Goal: Go to known website: Access a specific website the user already knows

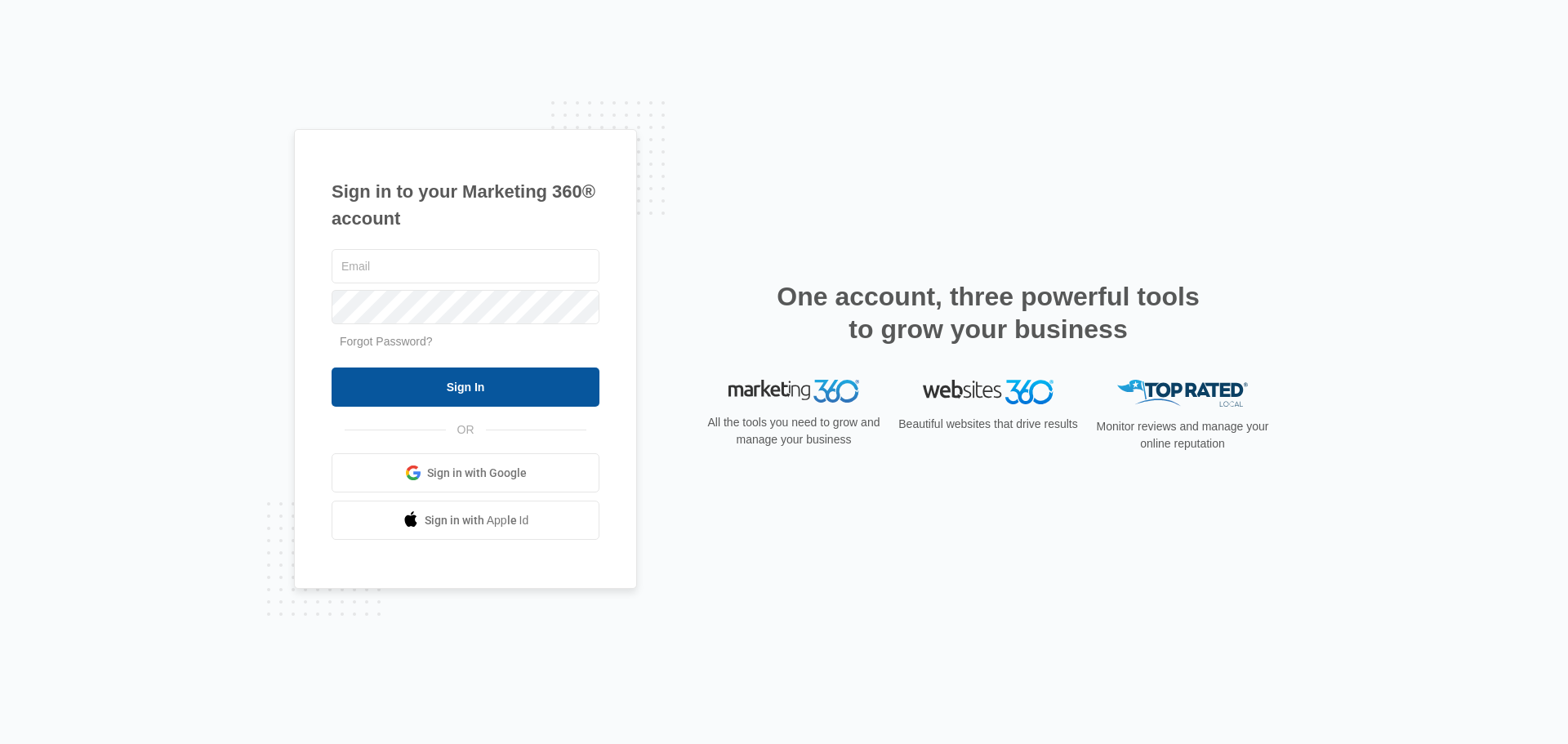
type input "[EMAIL_ADDRESS][DOMAIN_NAME]"
click at [472, 380] on input "Sign In" at bounding box center [465, 387] width 268 height 39
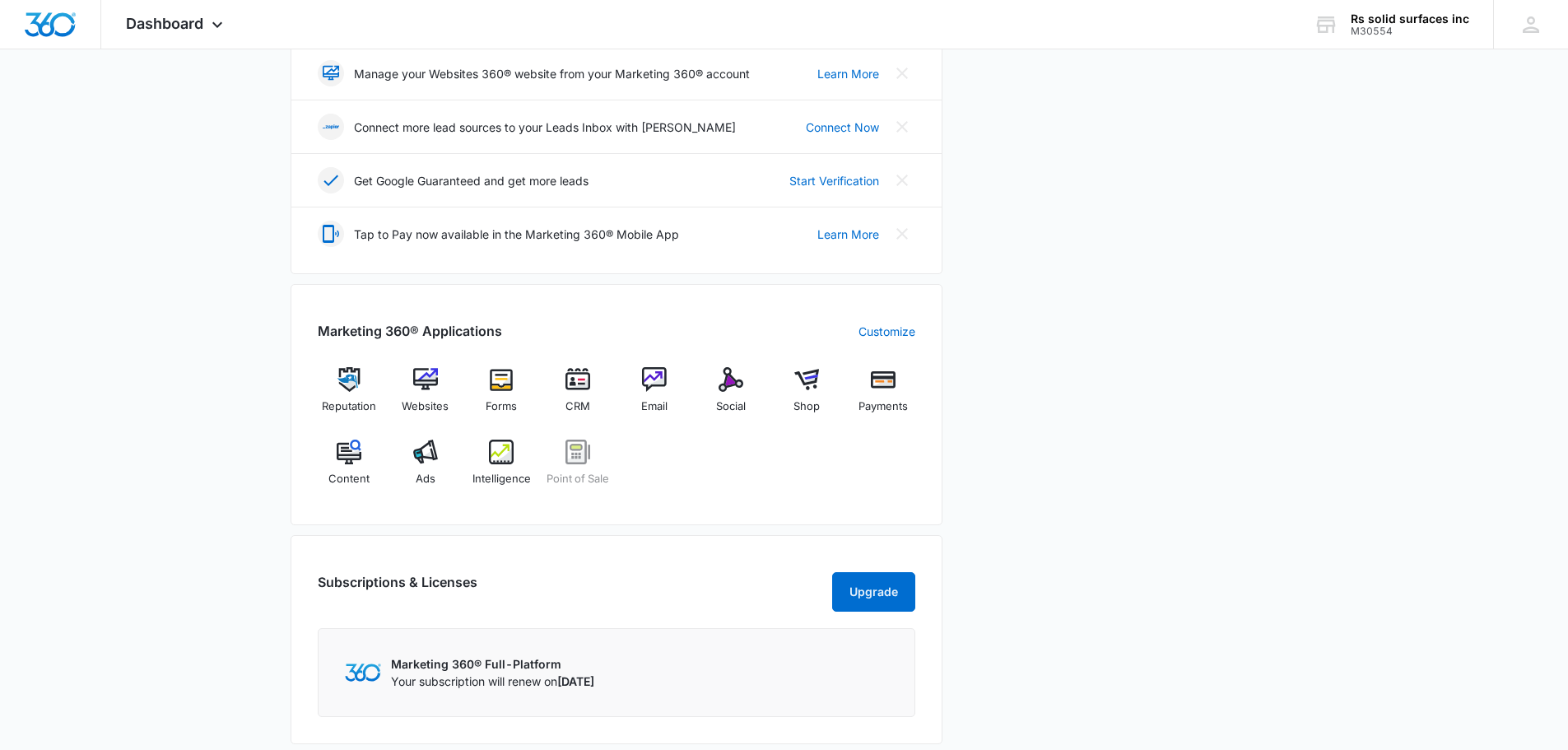
scroll to position [411, 0]
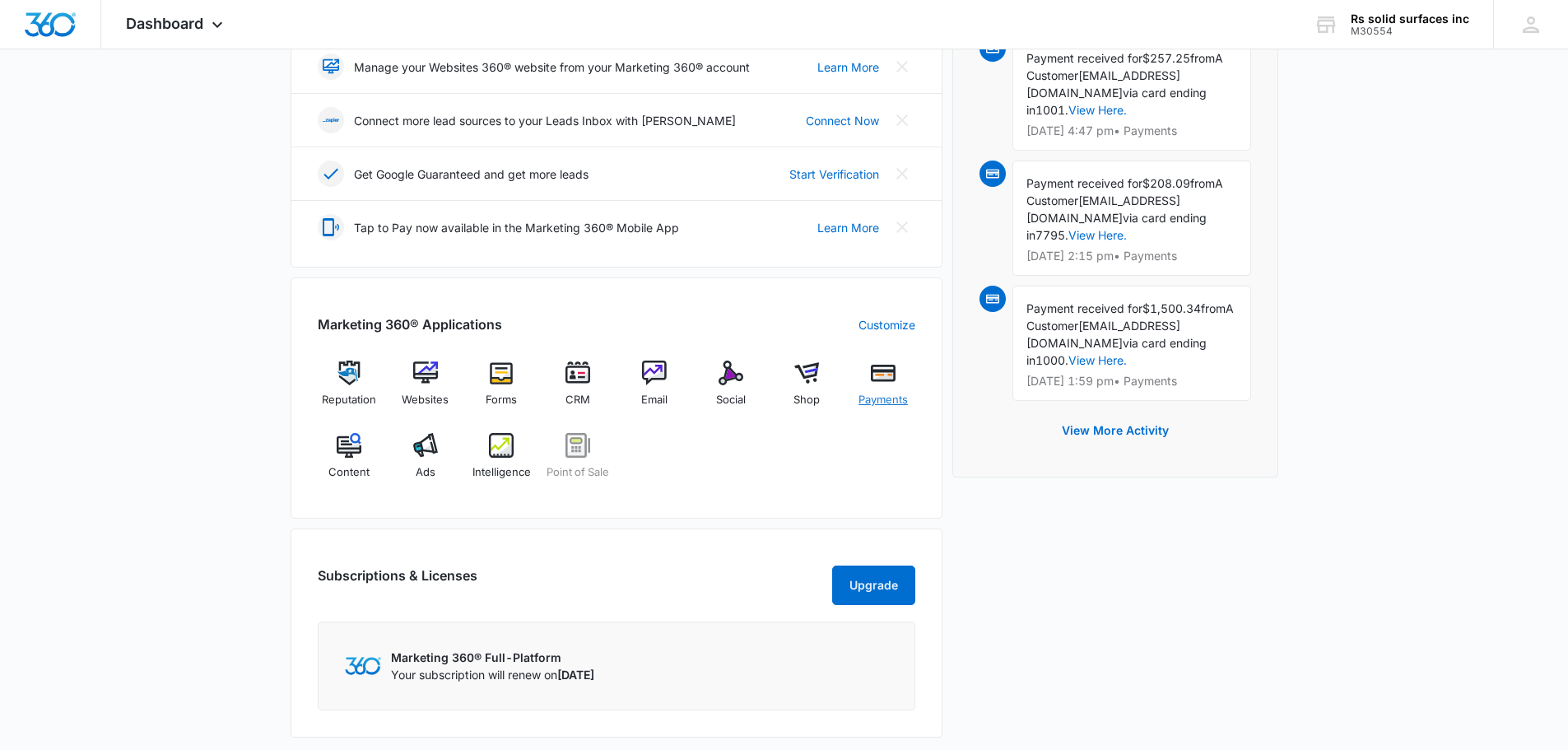
click at [882, 376] on img at bounding box center [883, 373] width 24 height 24
